Goal: Information Seeking & Learning: Learn about a topic

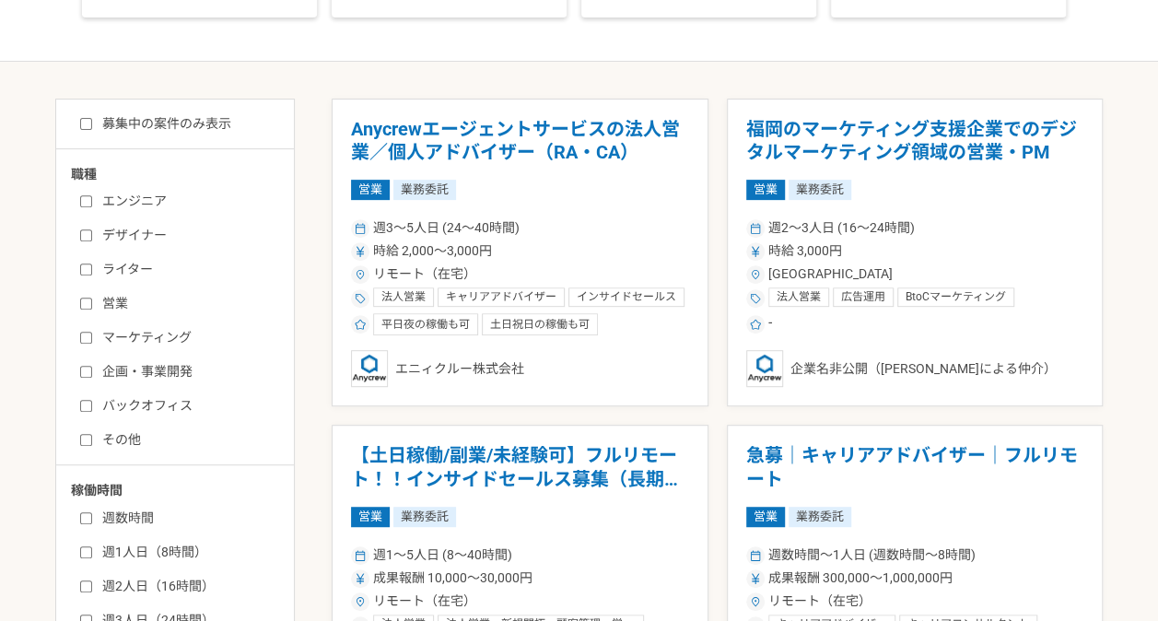
scroll to position [275, 0]
click at [89, 300] on input "営業" at bounding box center [86, 303] width 12 height 12
checkbox input "true"
click at [85, 333] on input "マーケティング" at bounding box center [86, 337] width 12 height 12
checkbox input "true"
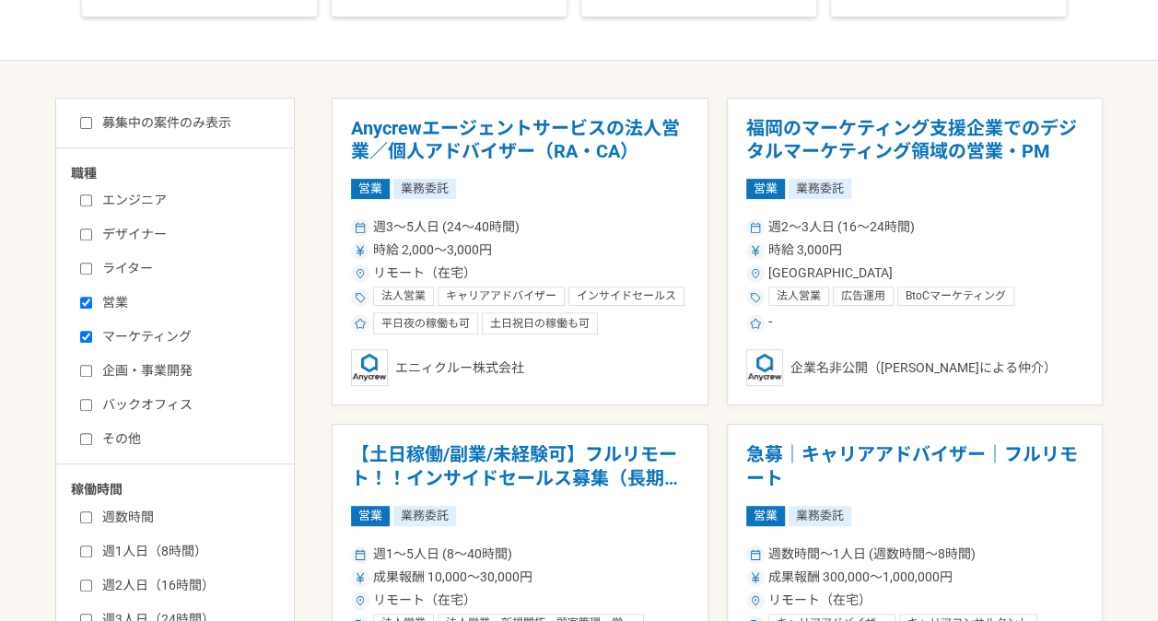
click at [91, 404] on input "バックオフィス" at bounding box center [86, 405] width 12 height 12
checkbox input "true"
click at [91, 371] on input "企画・事業開発" at bounding box center [86, 371] width 12 height 12
checkbox input "true"
click at [87, 436] on input "その他" at bounding box center [86, 439] width 12 height 12
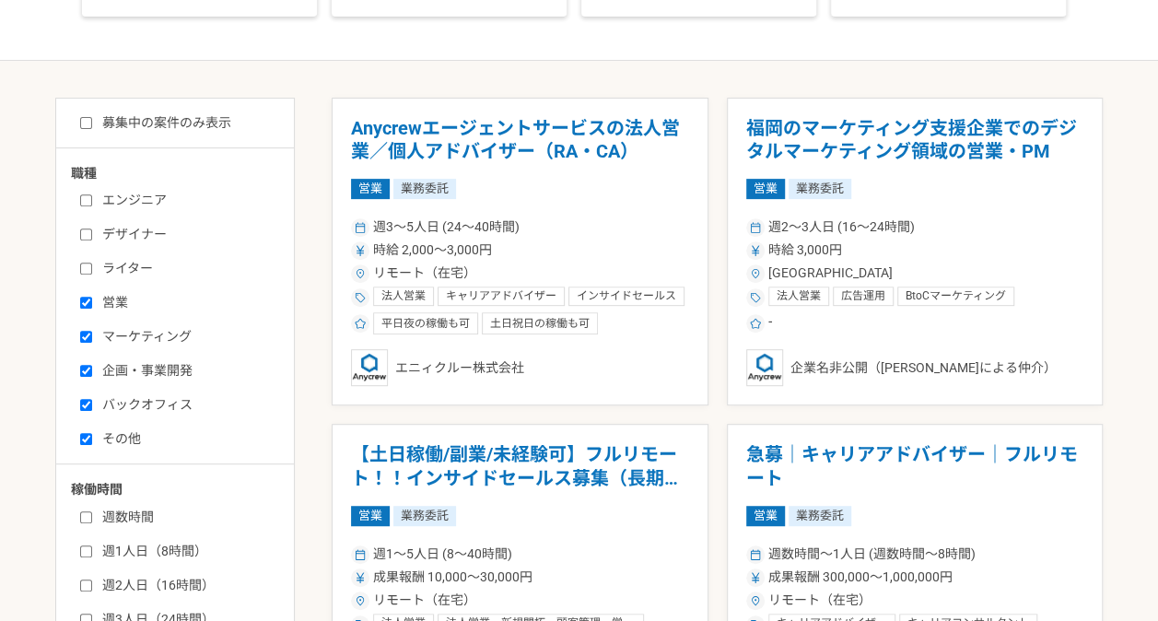
checkbox input "true"
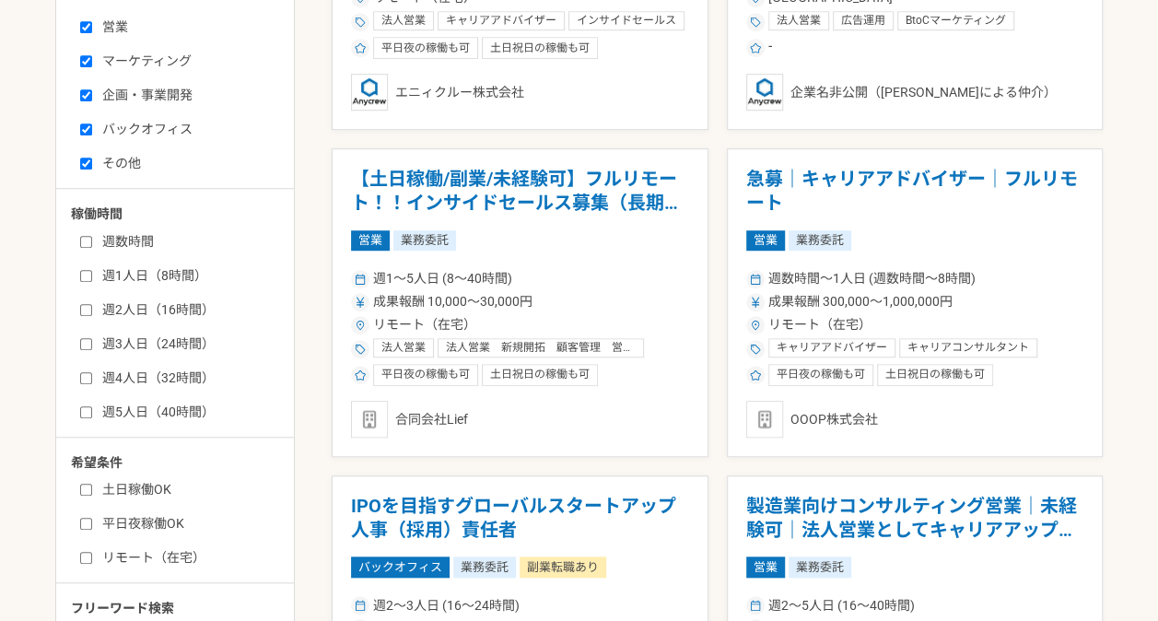
scroll to position [552, 0]
click at [83, 343] on input "週3人日（24時間）" at bounding box center [86, 343] width 12 height 12
checkbox input "true"
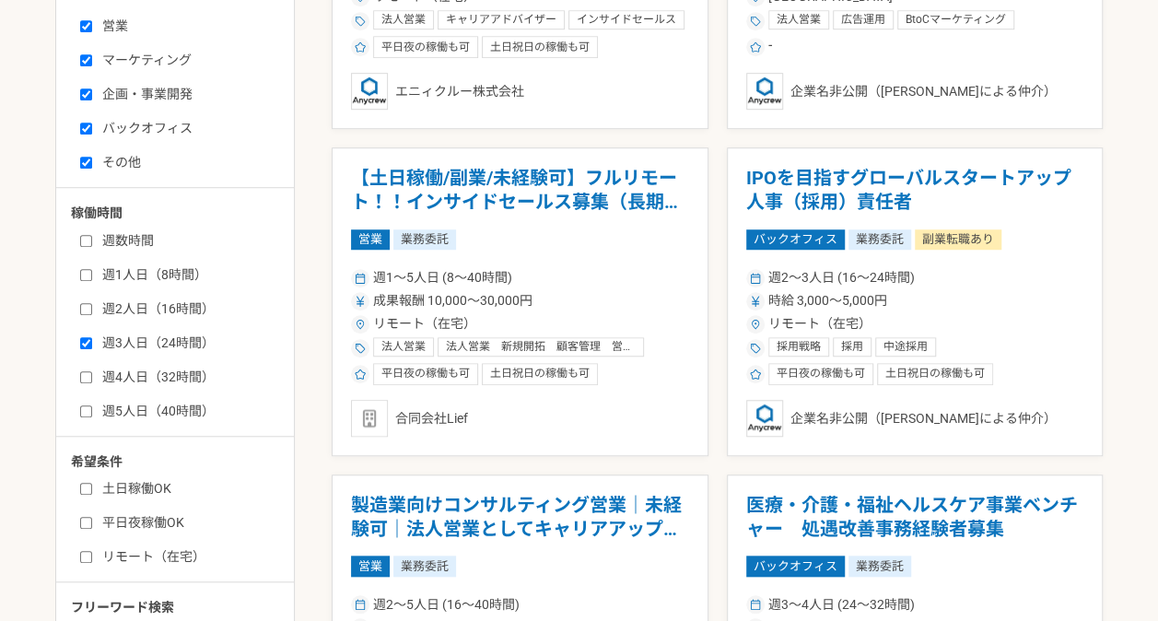
click at [87, 313] on label "週2人日（16時間）" at bounding box center [186, 308] width 212 height 19
click at [87, 313] on input "週2人日（16時間）" at bounding box center [86, 309] width 12 height 12
checkbox input "true"
click at [87, 273] on input "週1人日（8時間）" at bounding box center [86, 275] width 12 height 12
checkbox input "true"
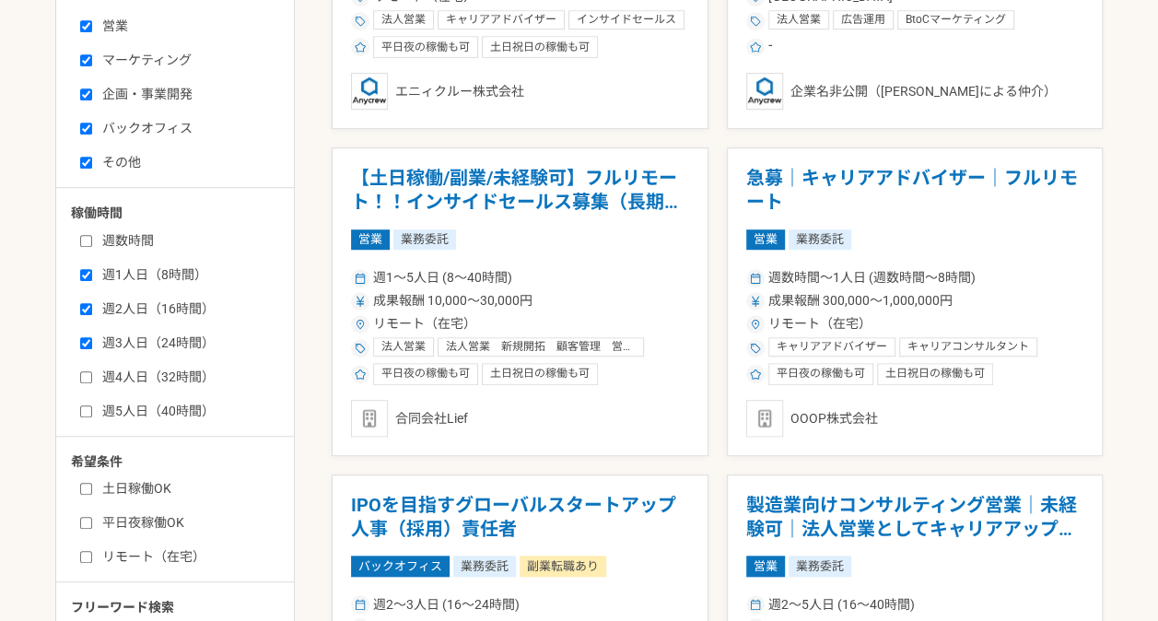
click at [85, 377] on input "週4人日（32時間）" at bounding box center [86, 377] width 12 height 12
checkbox input "true"
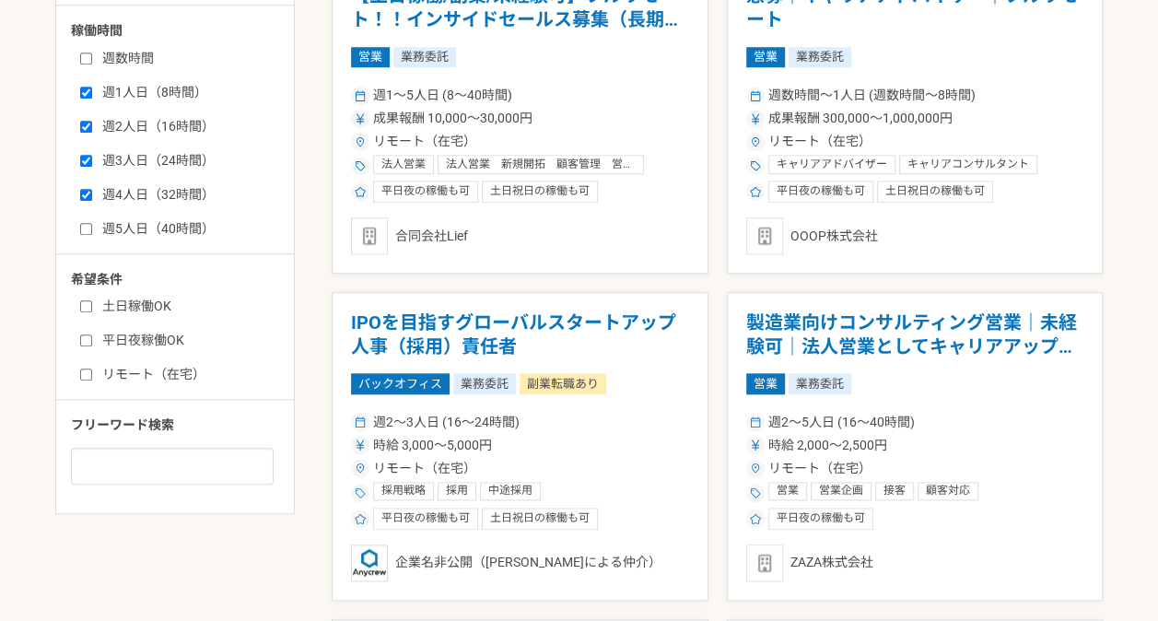
scroll to position [735, 0]
click at [82, 375] on input "リモート（在宅）" at bounding box center [86, 374] width 12 height 12
checkbox input "true"
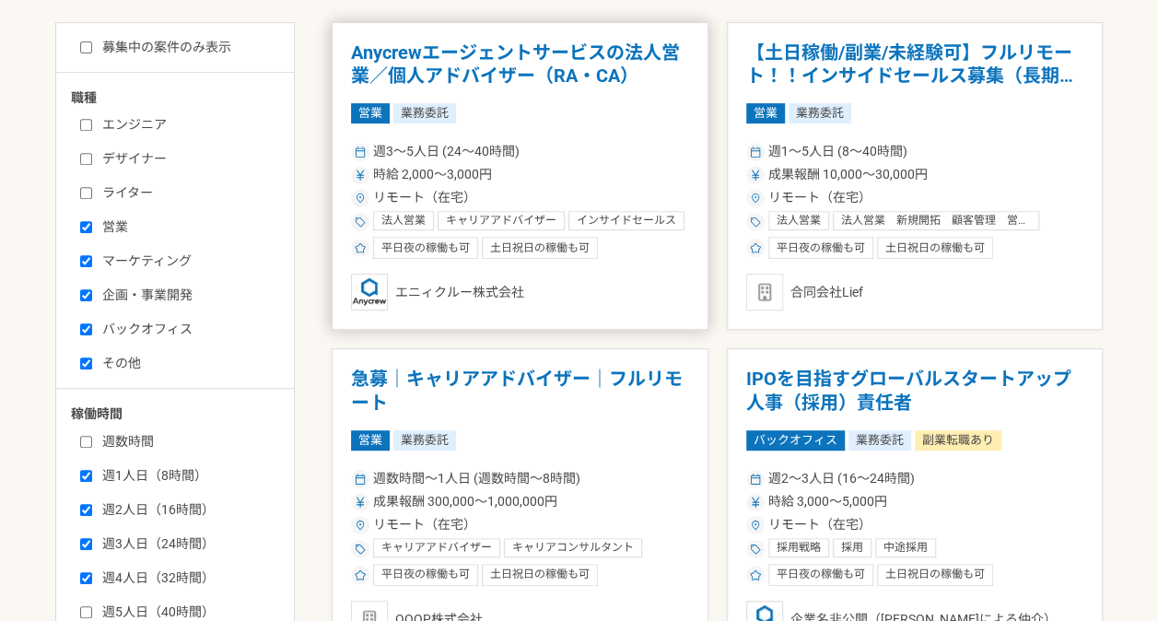
scroll to position [352, 0]
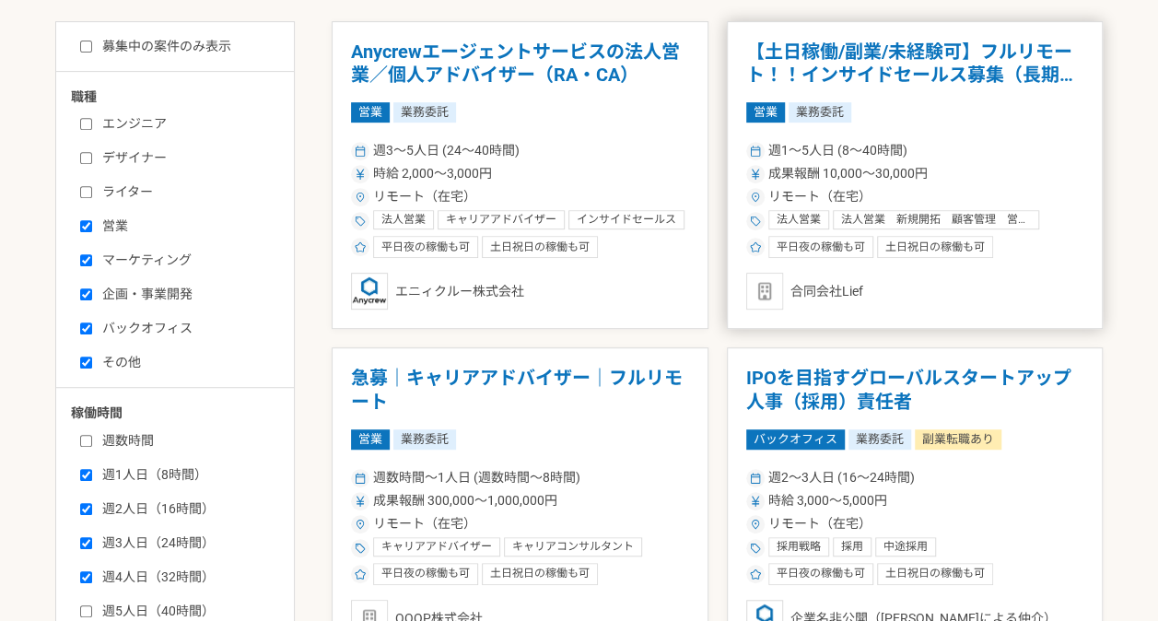
click at [840, 203] on span "リモート（在宅）" at bounding box center [819, 196] width 103 height 19
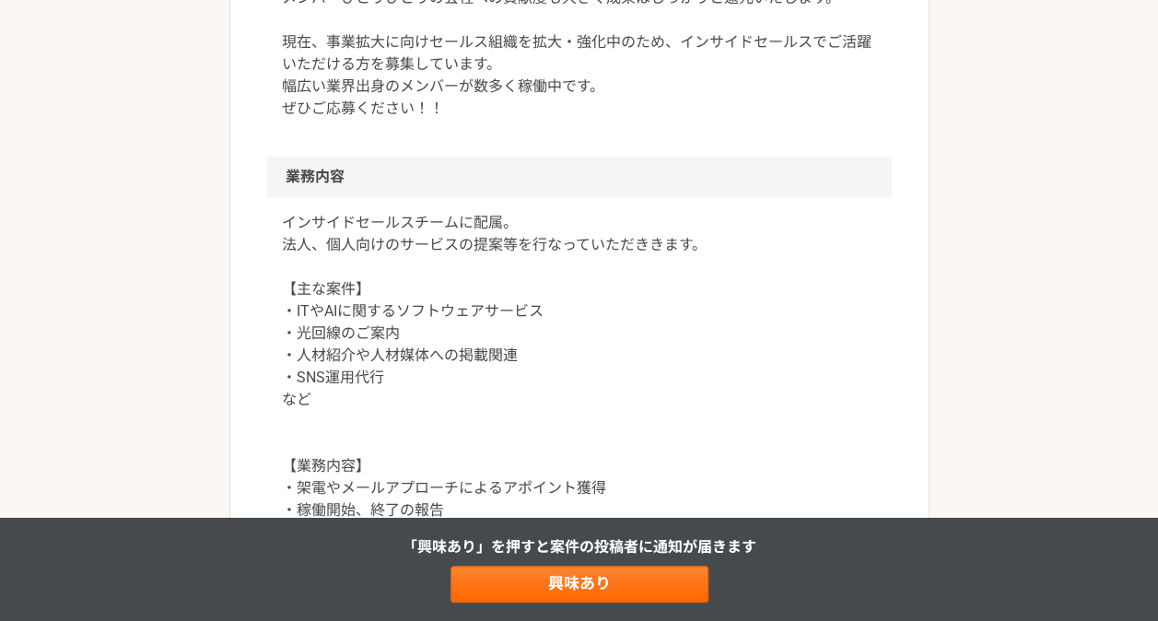
scroll to position [828, 0]
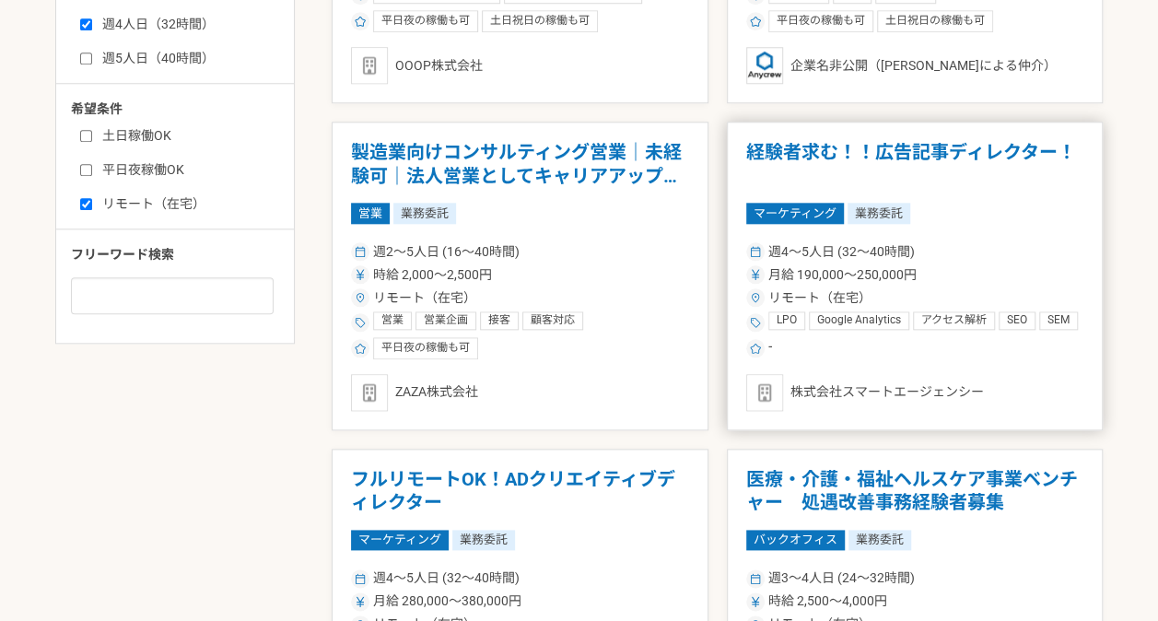
scroll to position [908, 0]
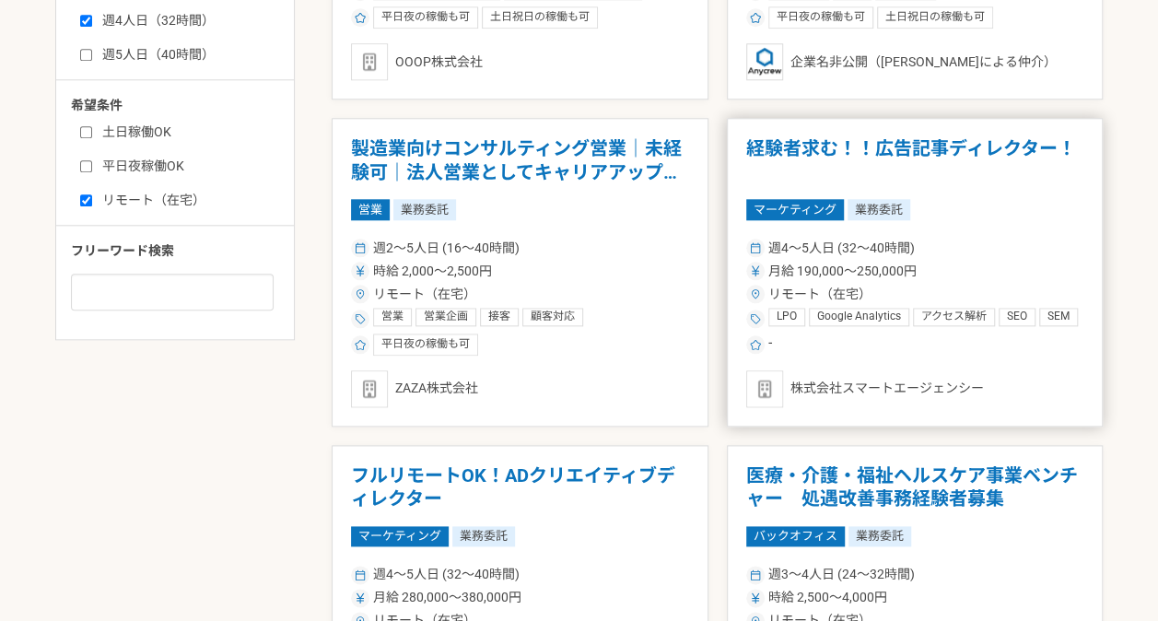
click at [847, 162] on h1 "経験者求む！！広告記事ディレクター！" at bounding box center [915, 160] width 338 height 47
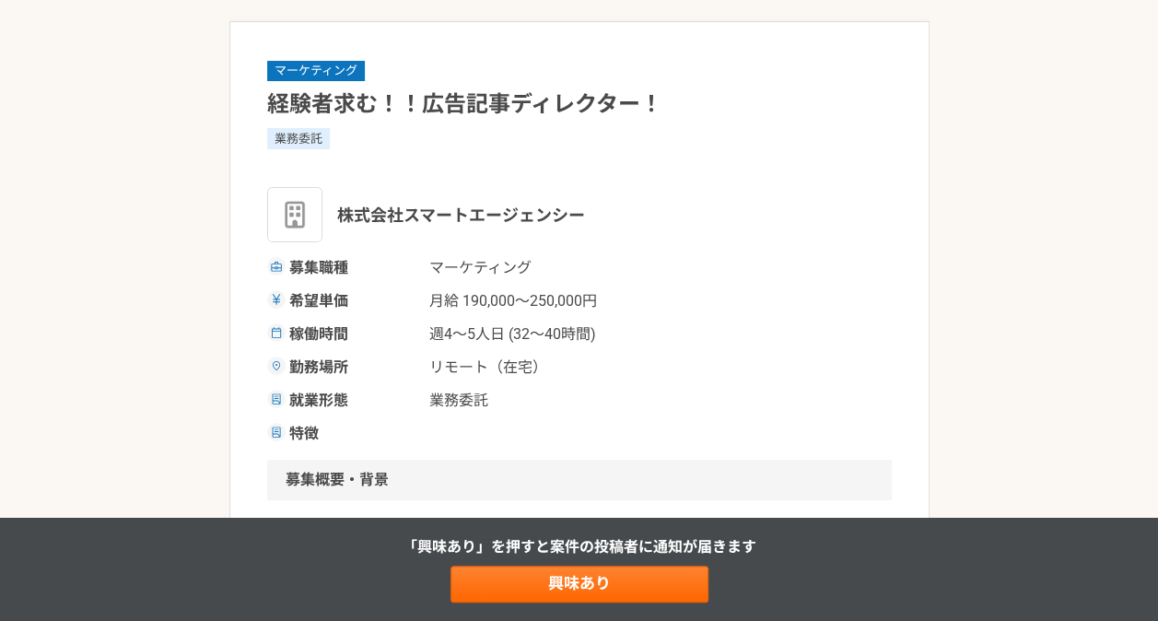
scroll to position [91, 0]
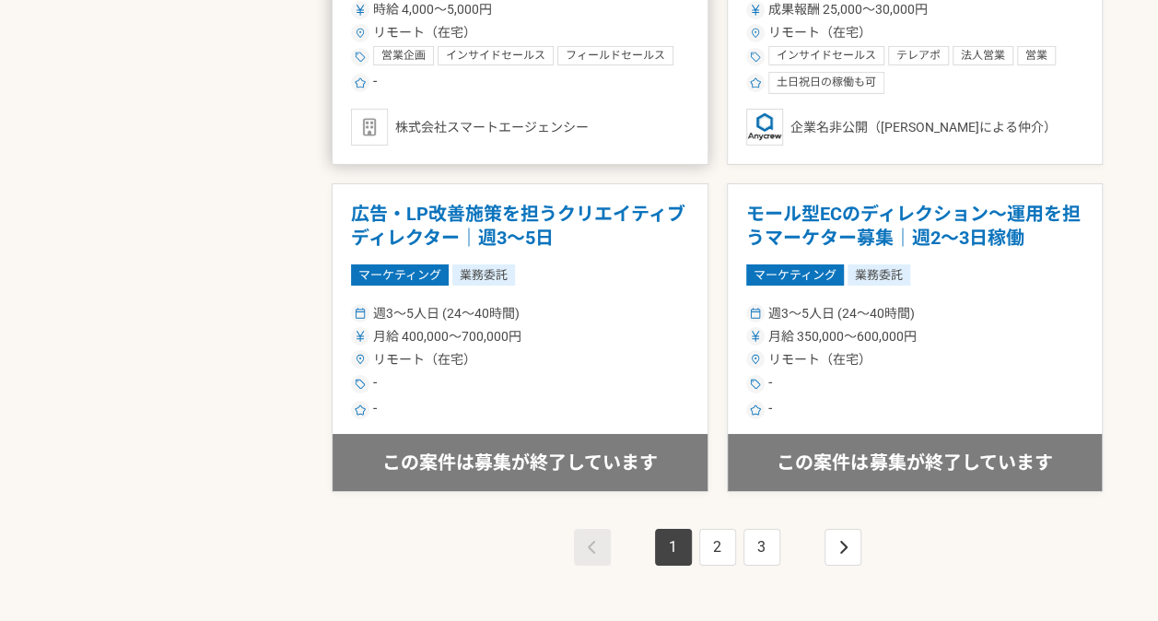
scroll to position [3130, 0]
click at [726, 528] on link "2" at bounding box center [717, 546] width 37 height 37
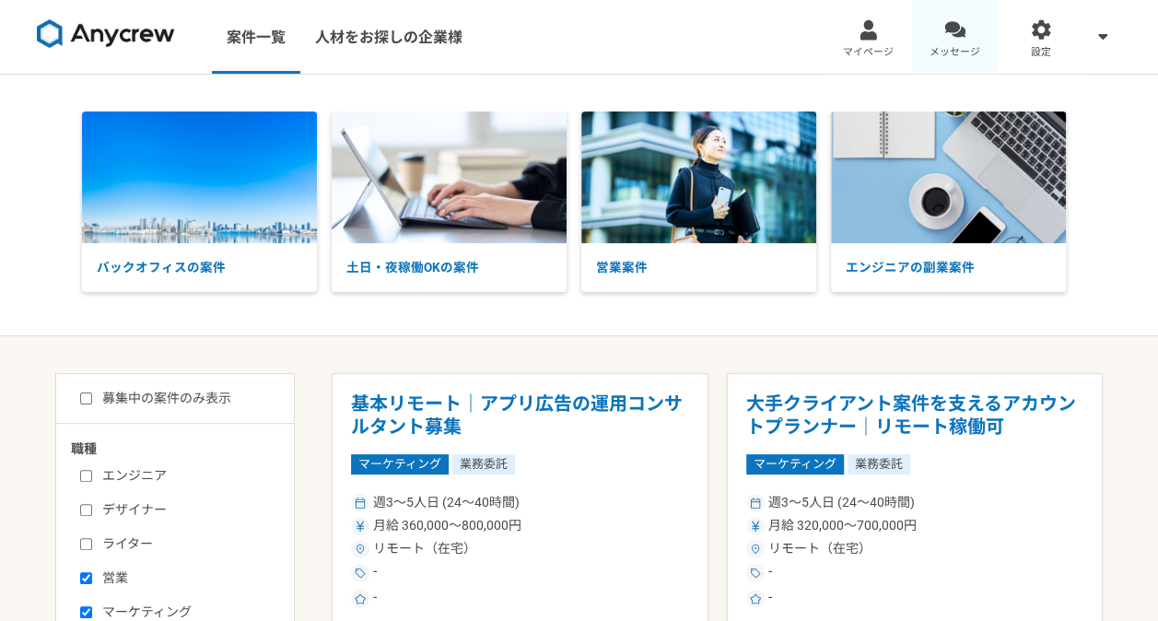
click at [955, 30] on div at bounding box center [954, 29] width 21 height 21
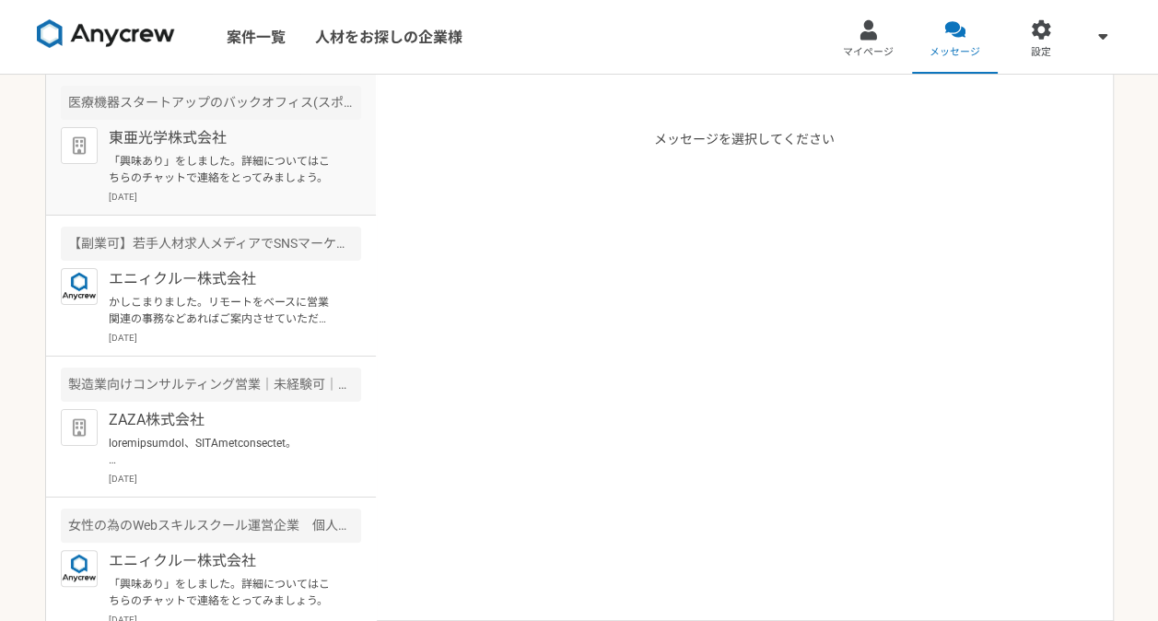
click at [252, 146] on p "東亜光学株式会社" at bounding box center [223, 138] width 228 height 22
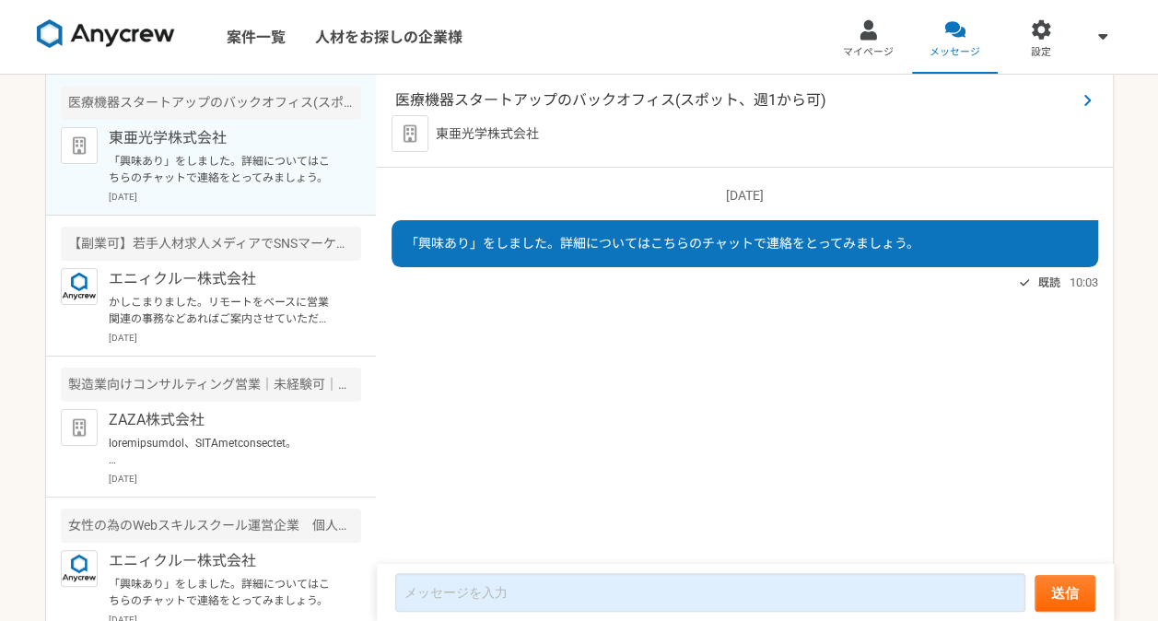
click at [542, 105] on span "医療機器スタートアップのバックオフィス(スポット、週1から可)" at bounding box center [735, 100] width 681 height 22
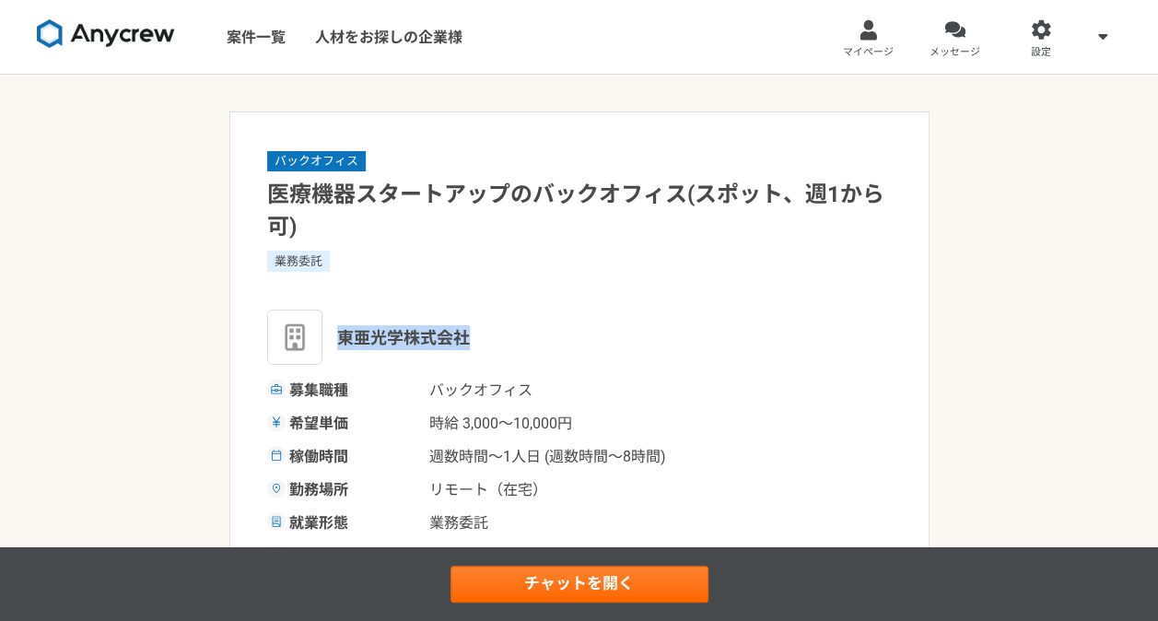
drag, startPoint x: 339, startPoint y: 338, endPoint x: 477, endPoint y: 338, distance: 138.2
click at [477, 338] on div "東亜光学株式会社" at bounding box center [579, 336] width 624 height 55
copy span "東亜光学株式会社"
